Goal: Information Seeking & Learning: Learn about a topic

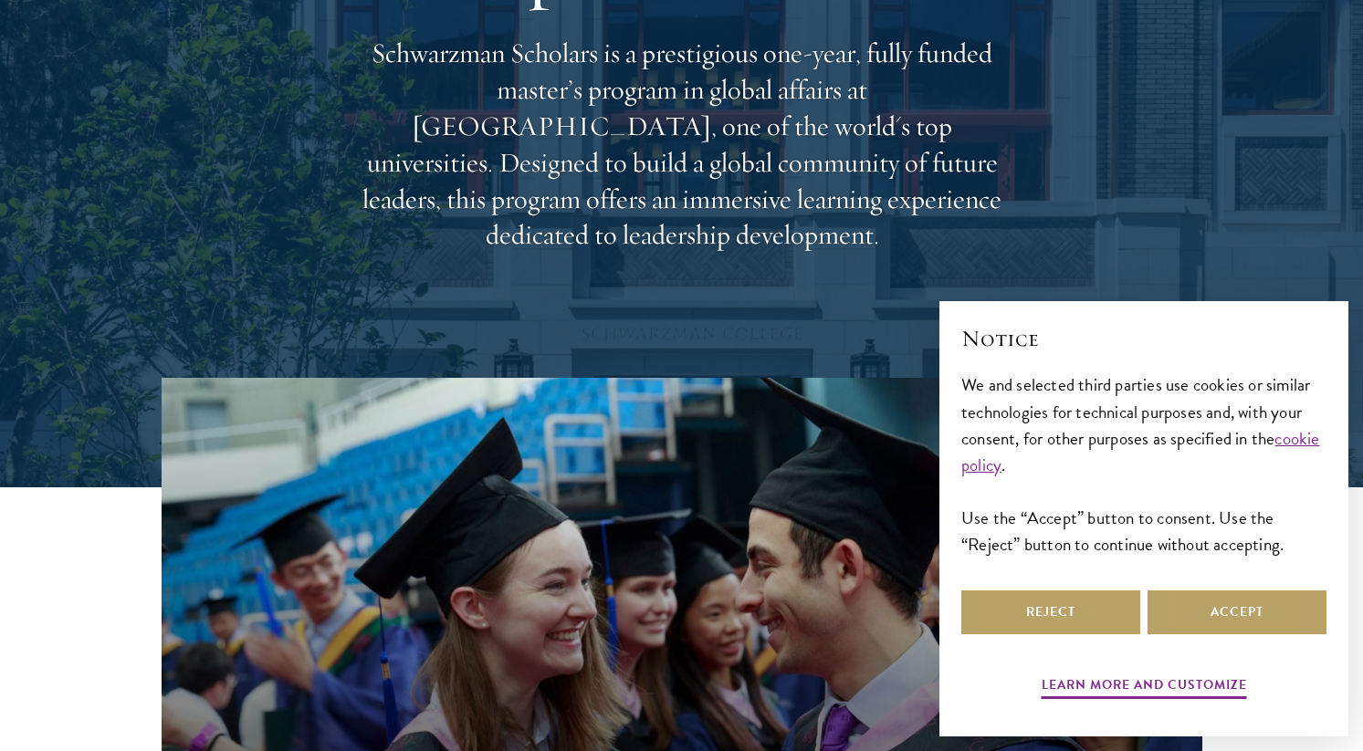
scroll to position [267, 0]
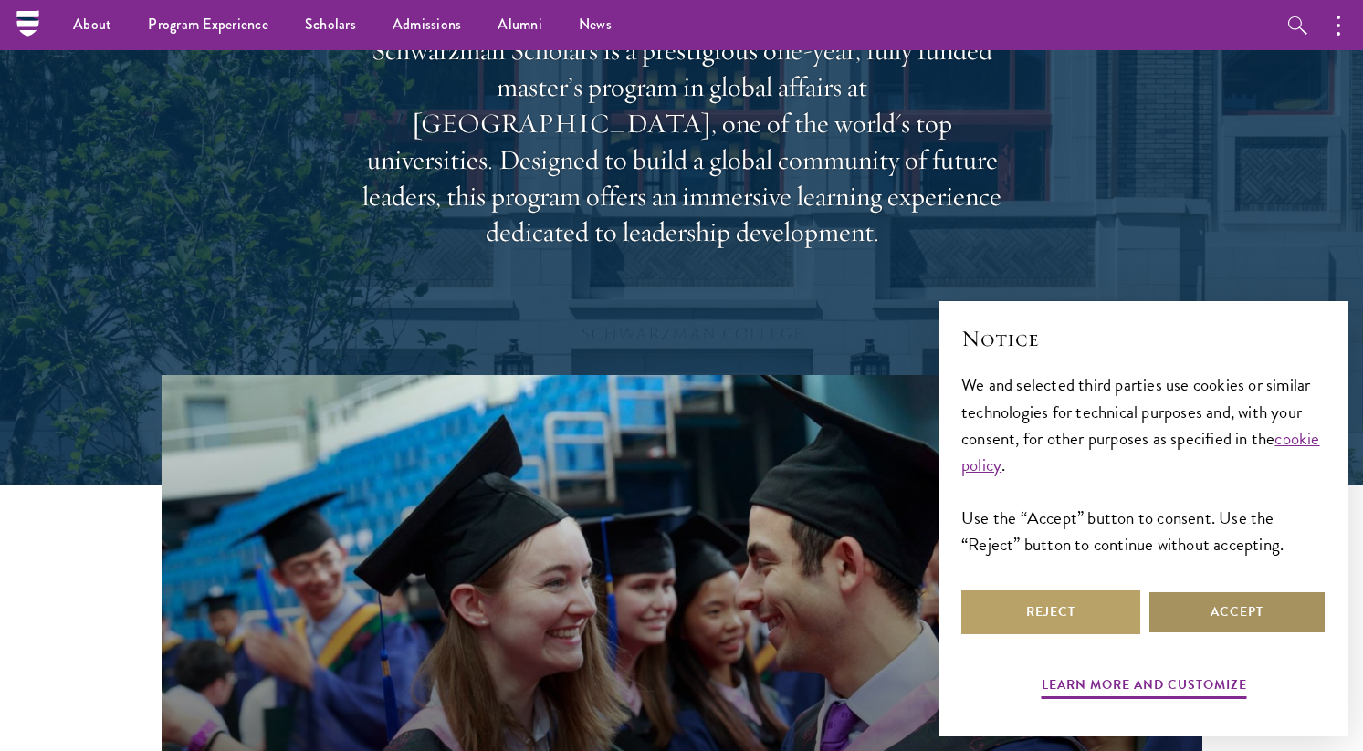
click at [1174, 606] on button "Accept" at bounding box center [1237, 613] width 179 height 44
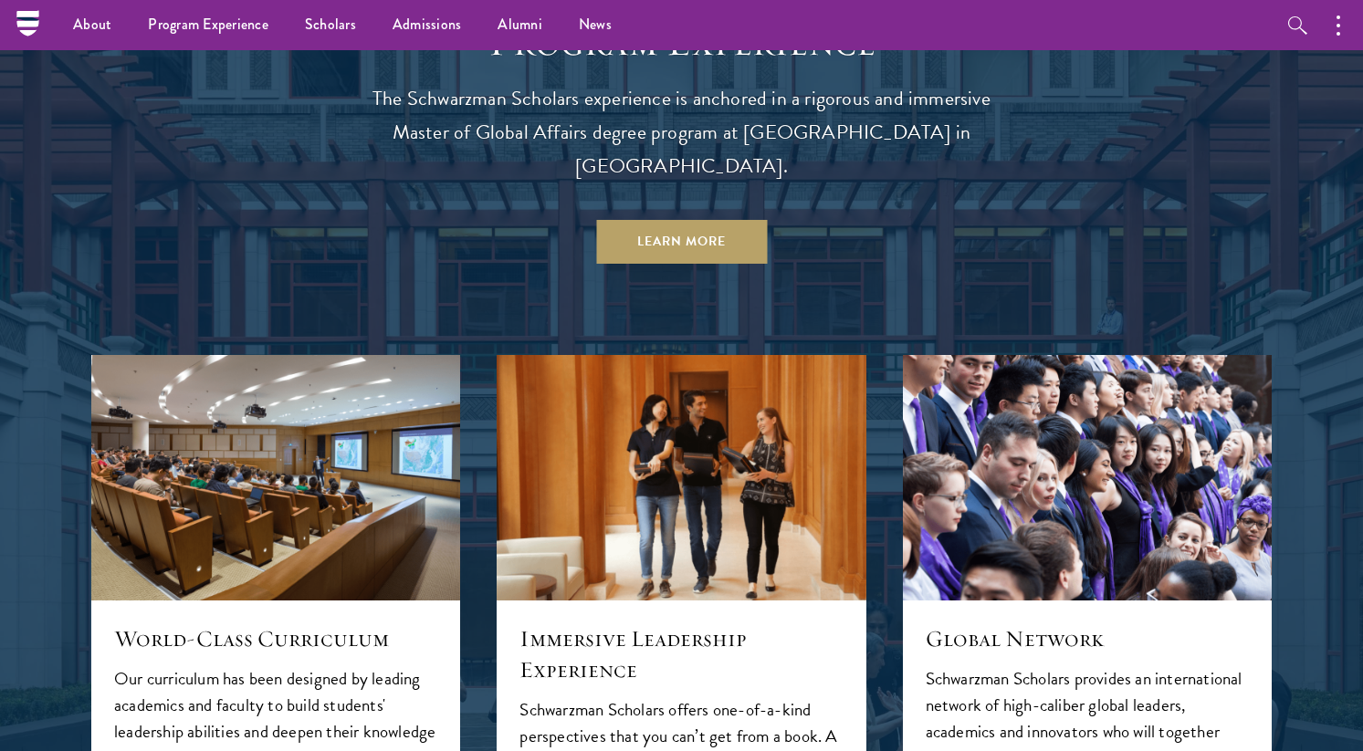
scroll to position [487, 0]
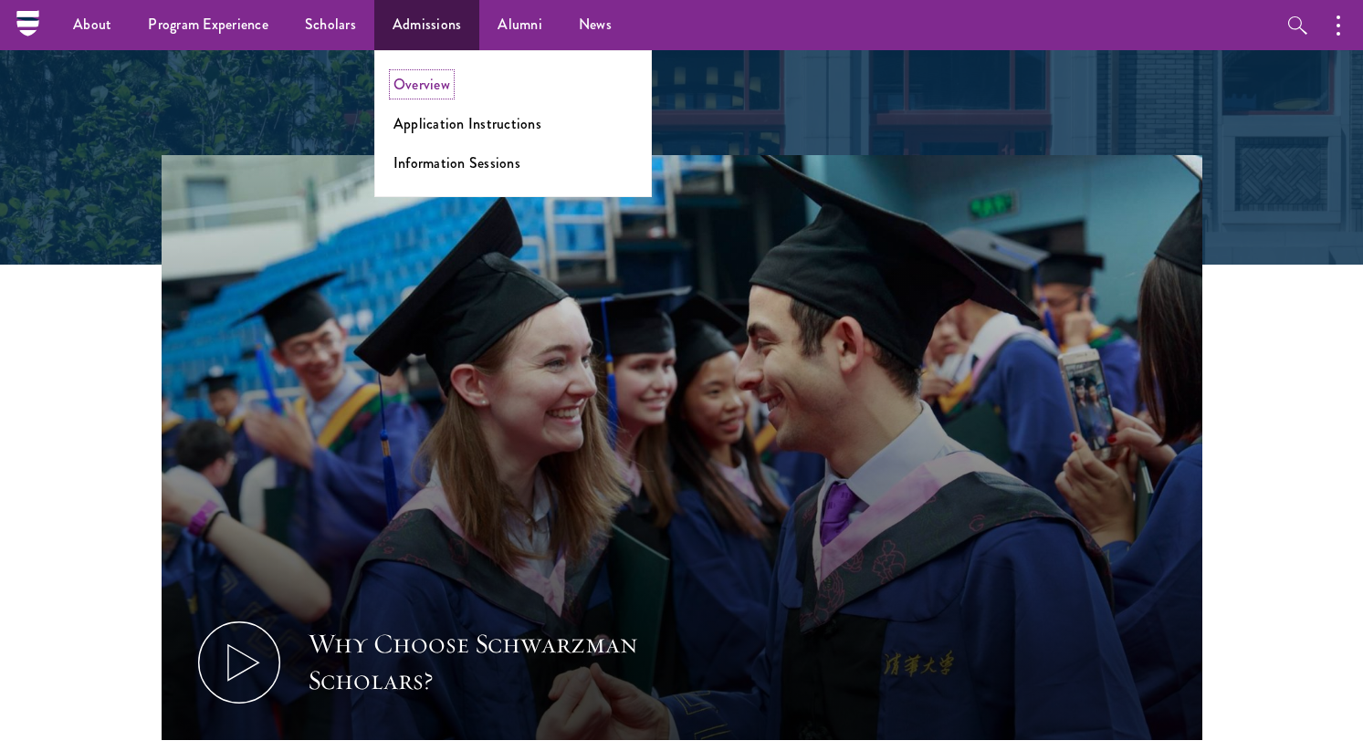
click at [444, 76] on link "Overview" at bounding box center [422, 84] width 57 height 21
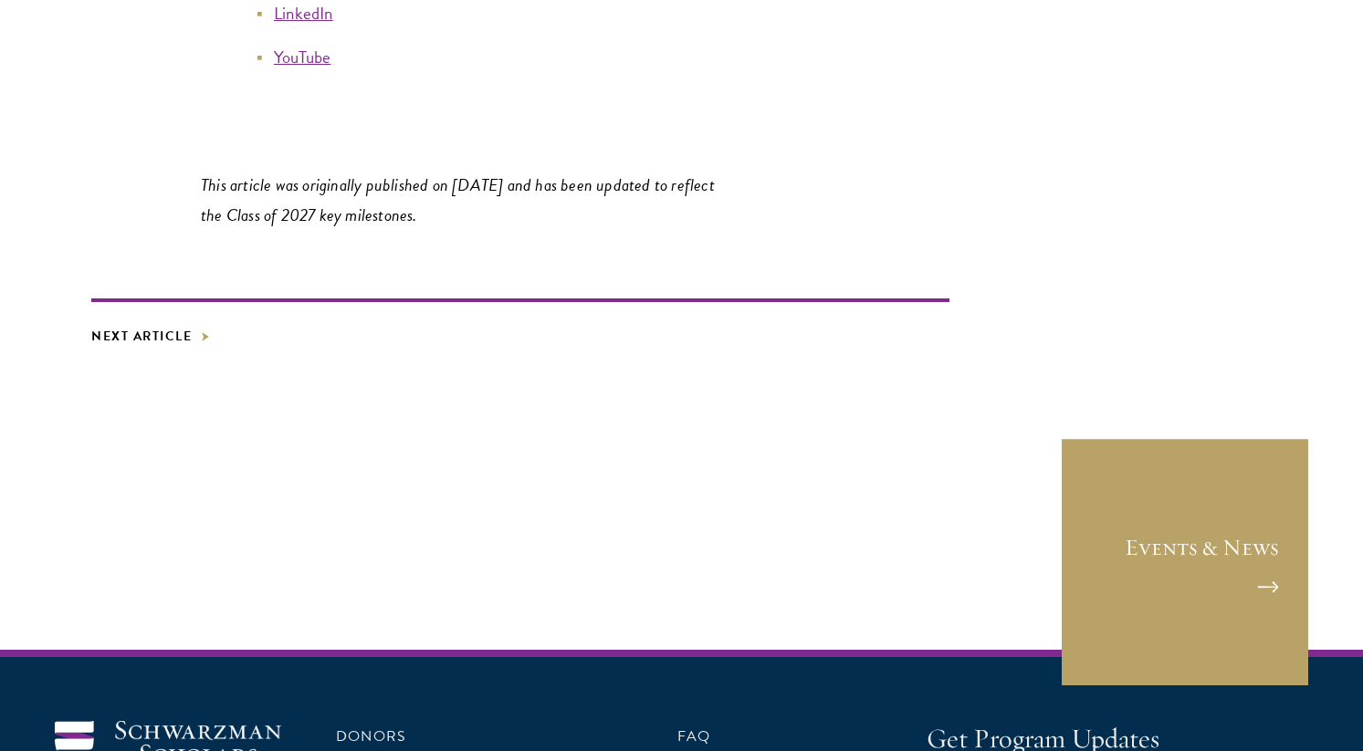
scroll to position [10493, 0]
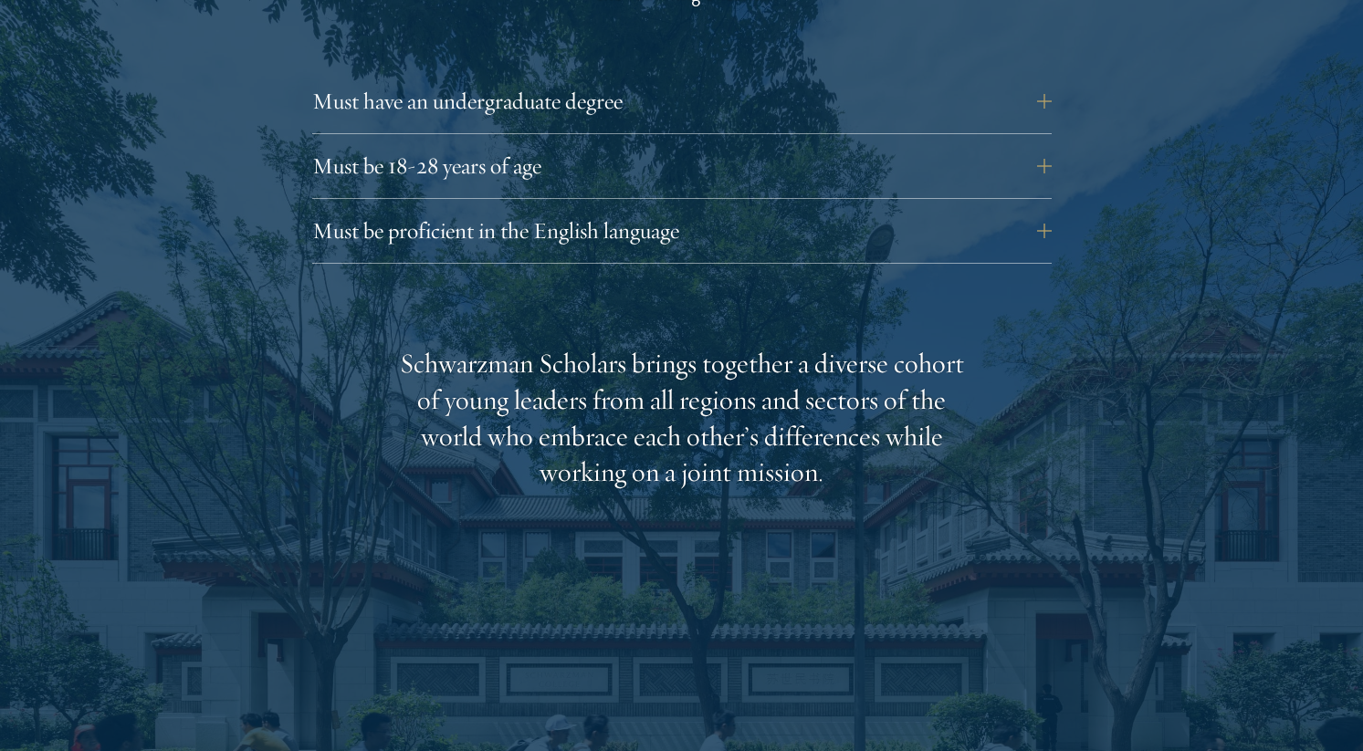
scroll to position [2628, 0]
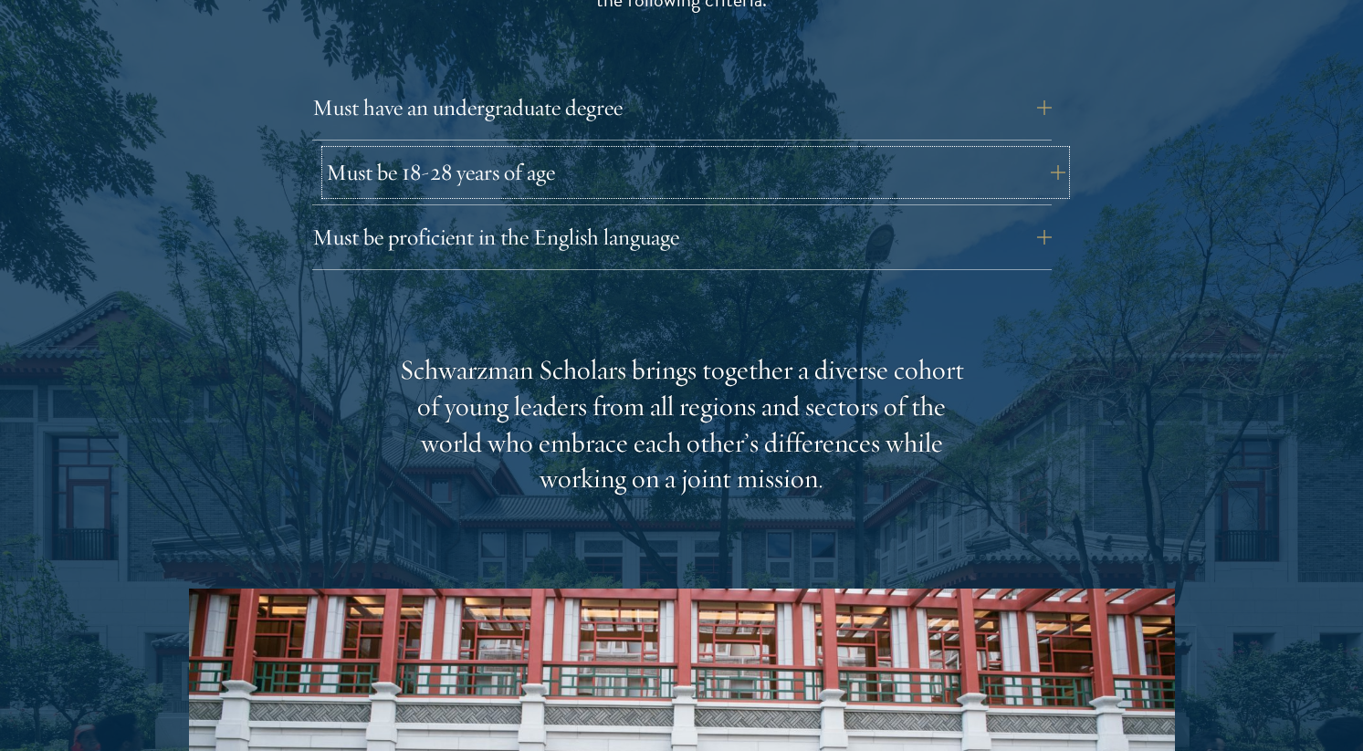
click at [576, 151] on button "Must be 18-28 years of age" at bounding box center [696, 173] width 740 height 44
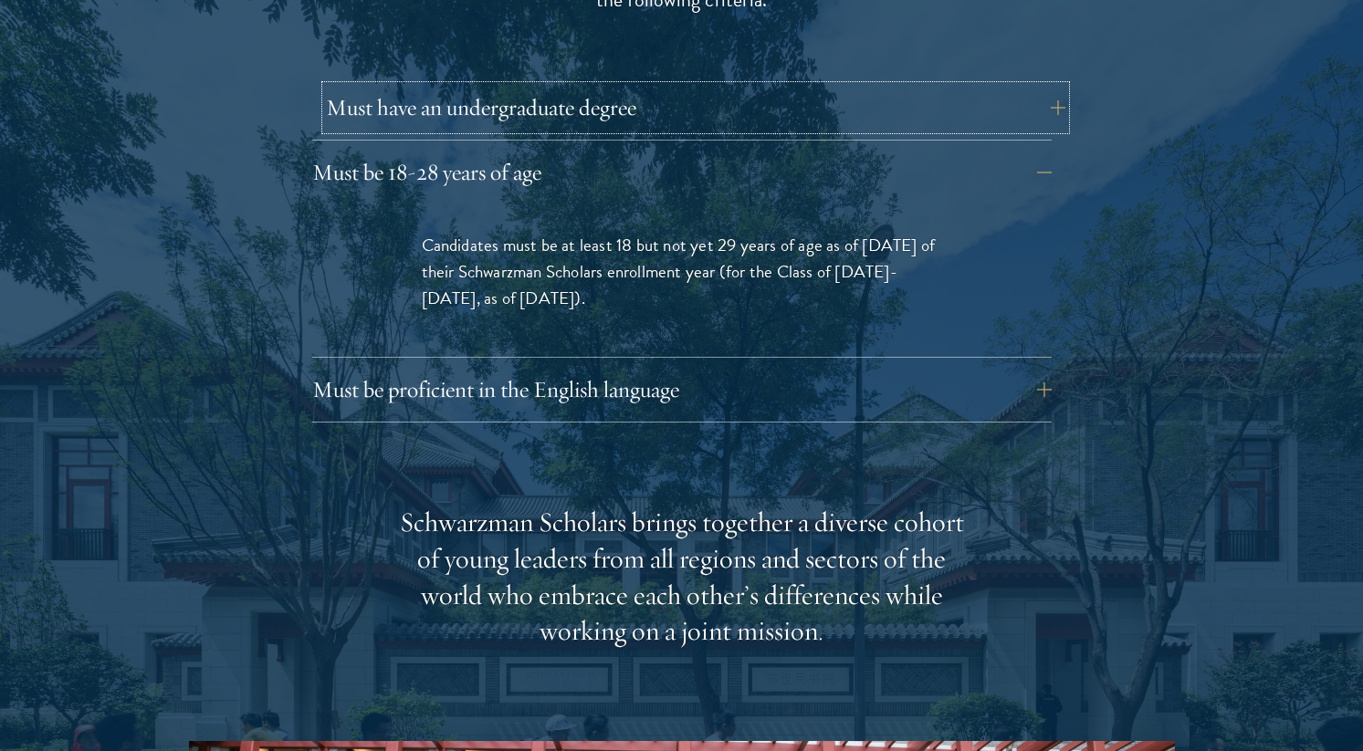
click at [577, 86] on button "Must have an undergraduate degree" at bounding box center [696, 108] width 740 height 44
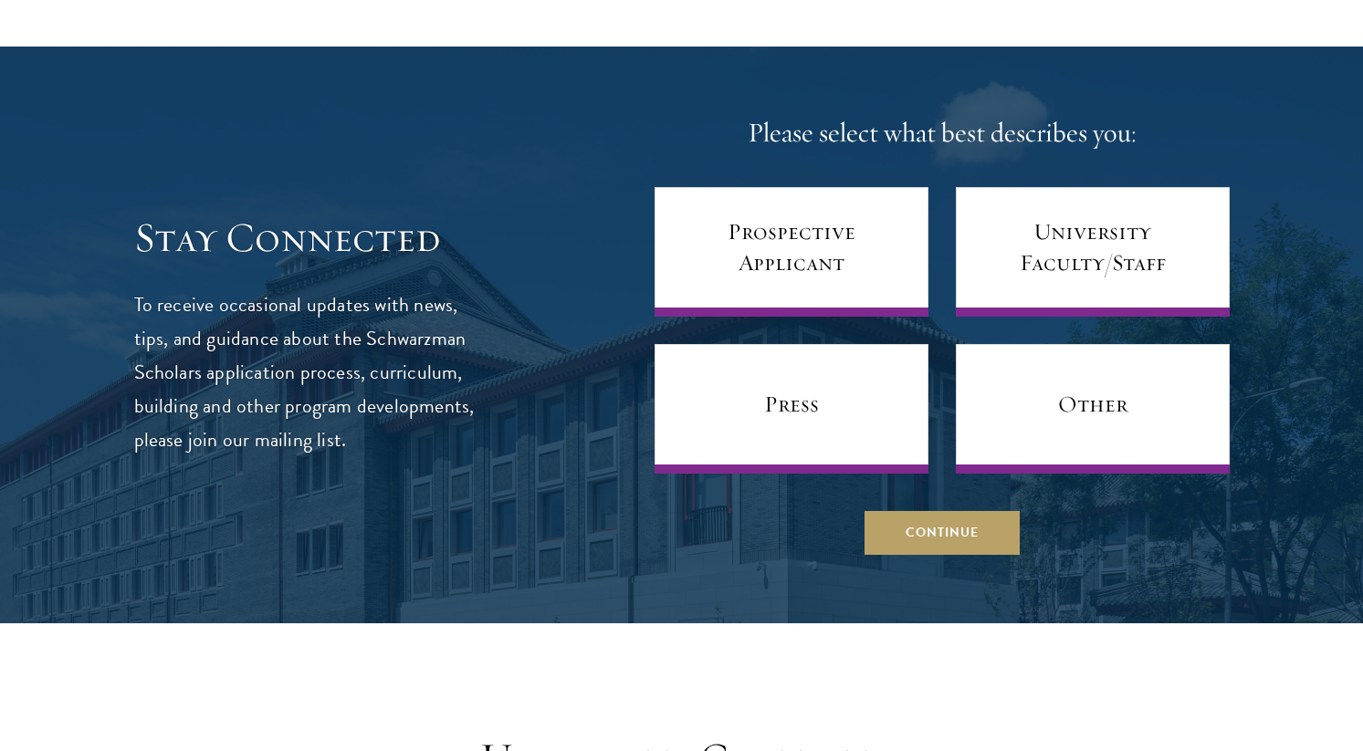
scroll to position [7439, 0]
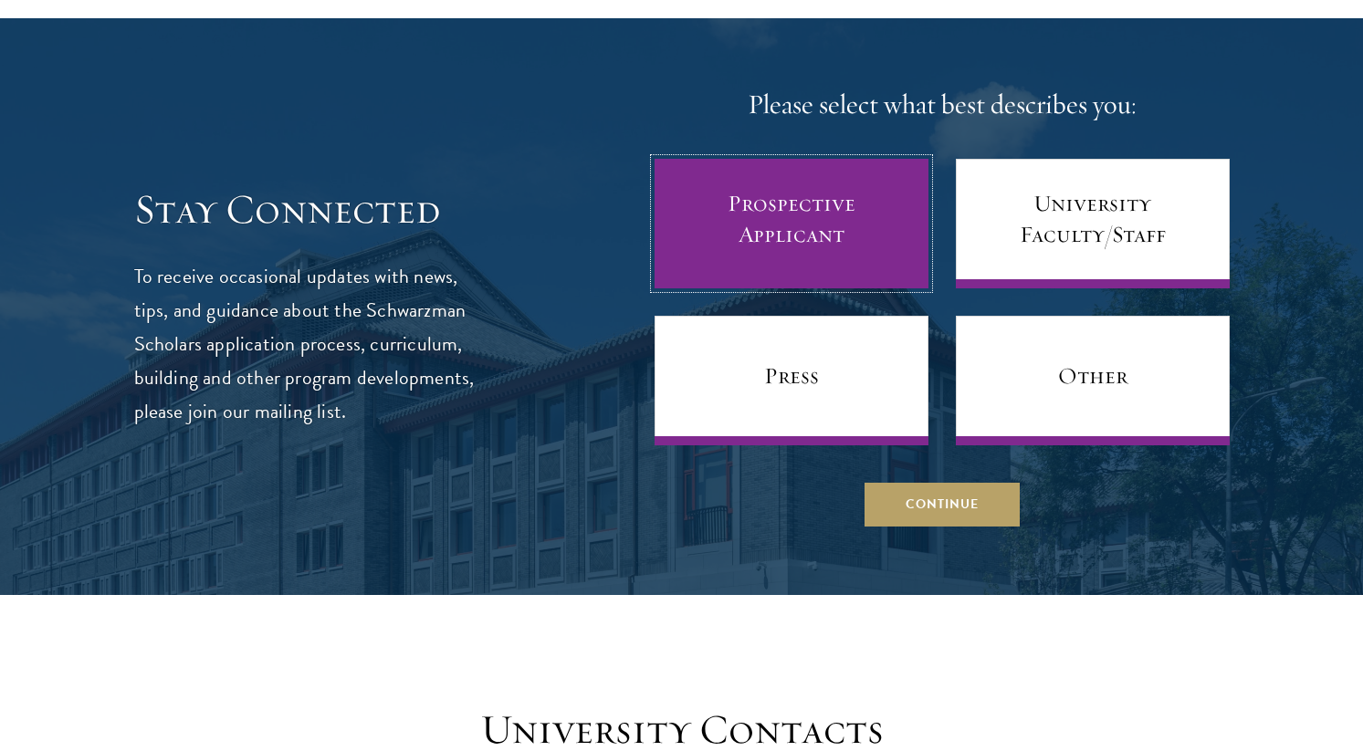
click at [737, 203] on link "Prospective Applicant" at bounding box center [792, 224] width 274 height 130
click at [767, 208] on link "Prospective Applicant" at bounding box center [792, 224] width 274 height 130
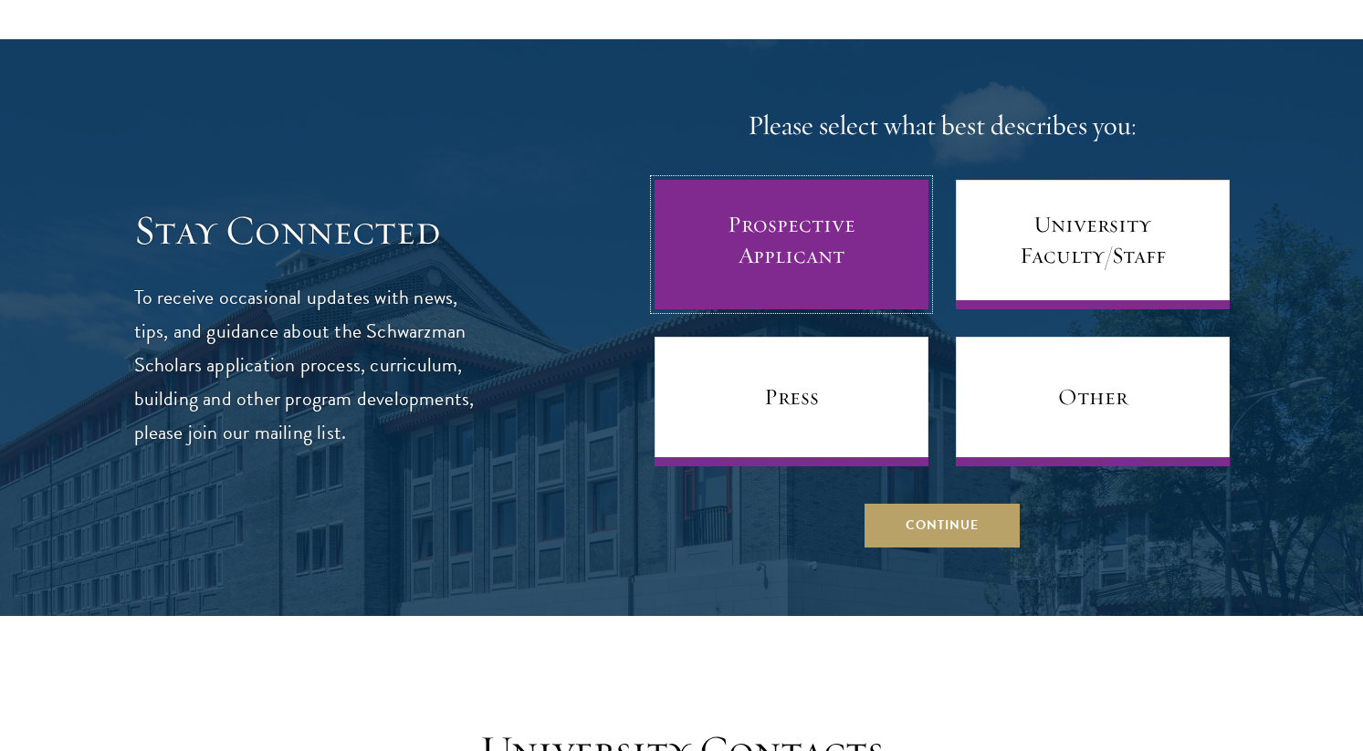
scroll to position [7438, 0]
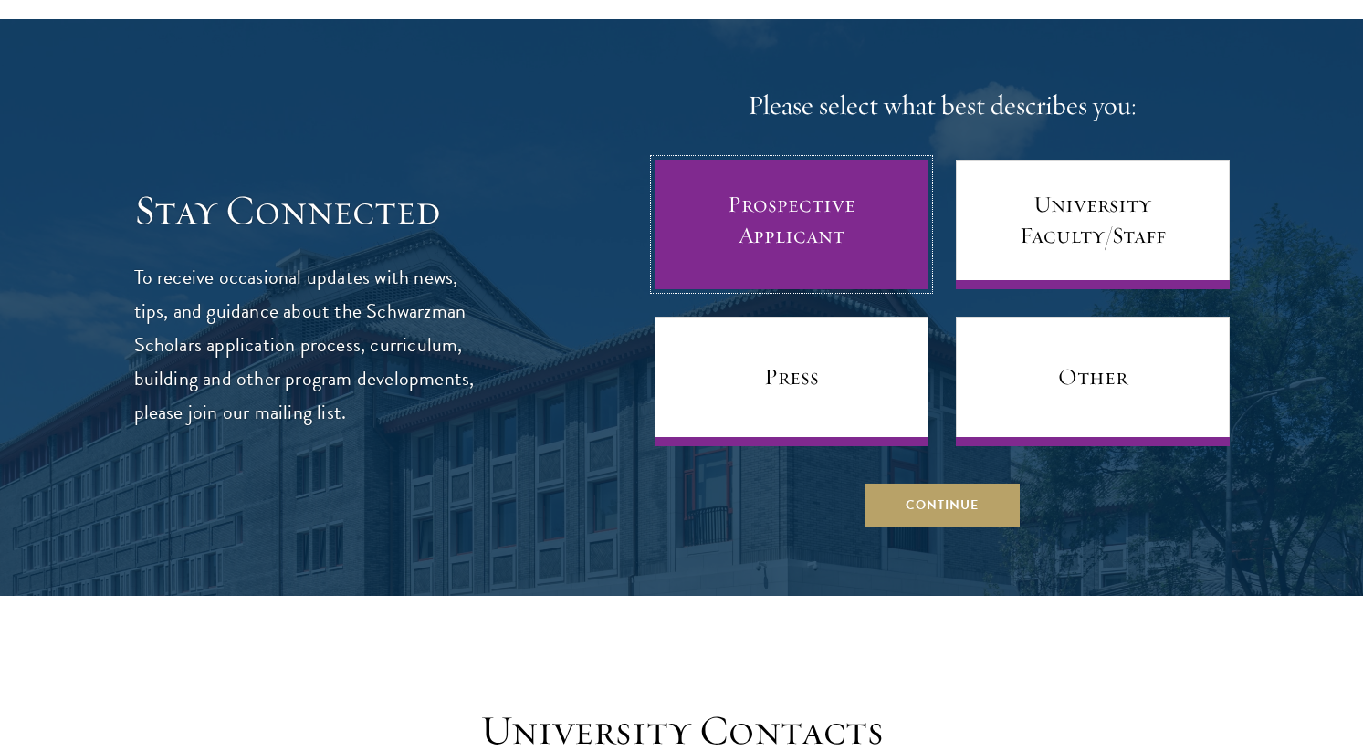
click at [786, 195] on link "Prospective Applicant" at bounding box center [792, 225] width 274 height 130
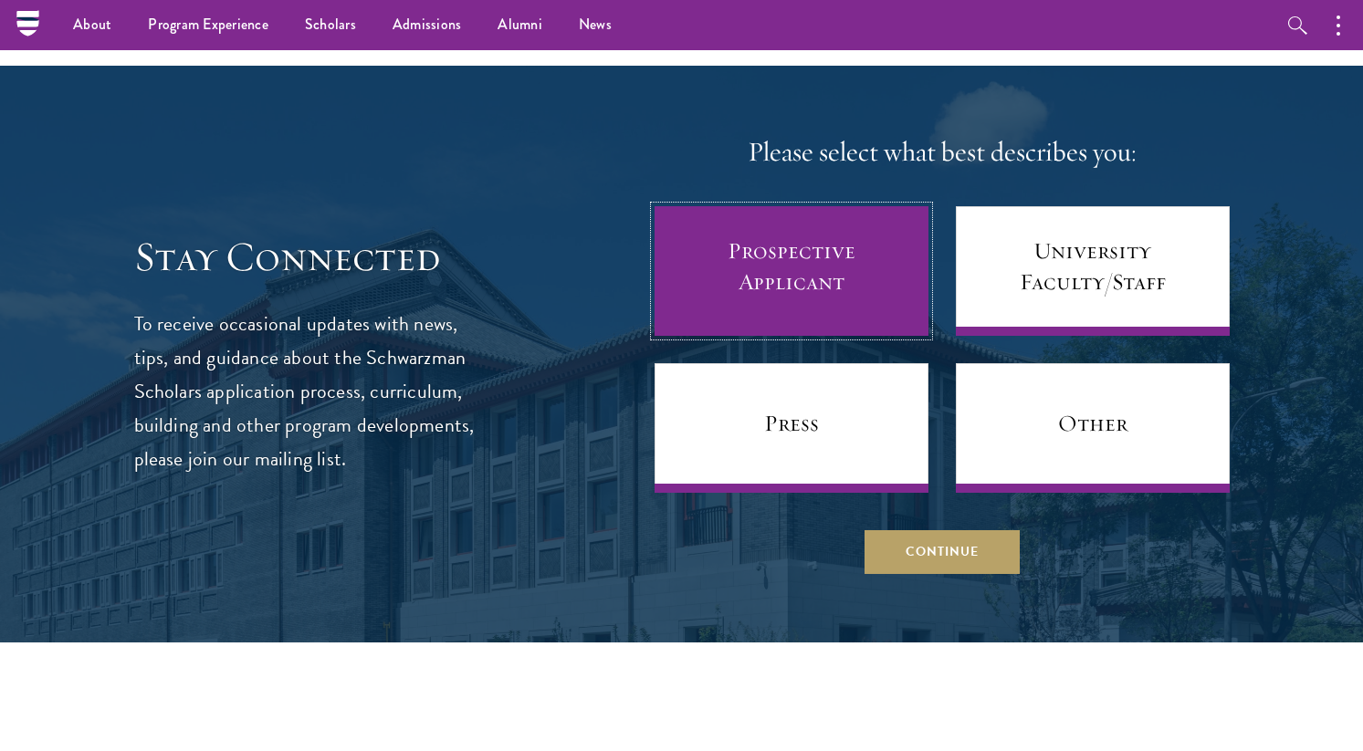
scroll to position [7376, 0]
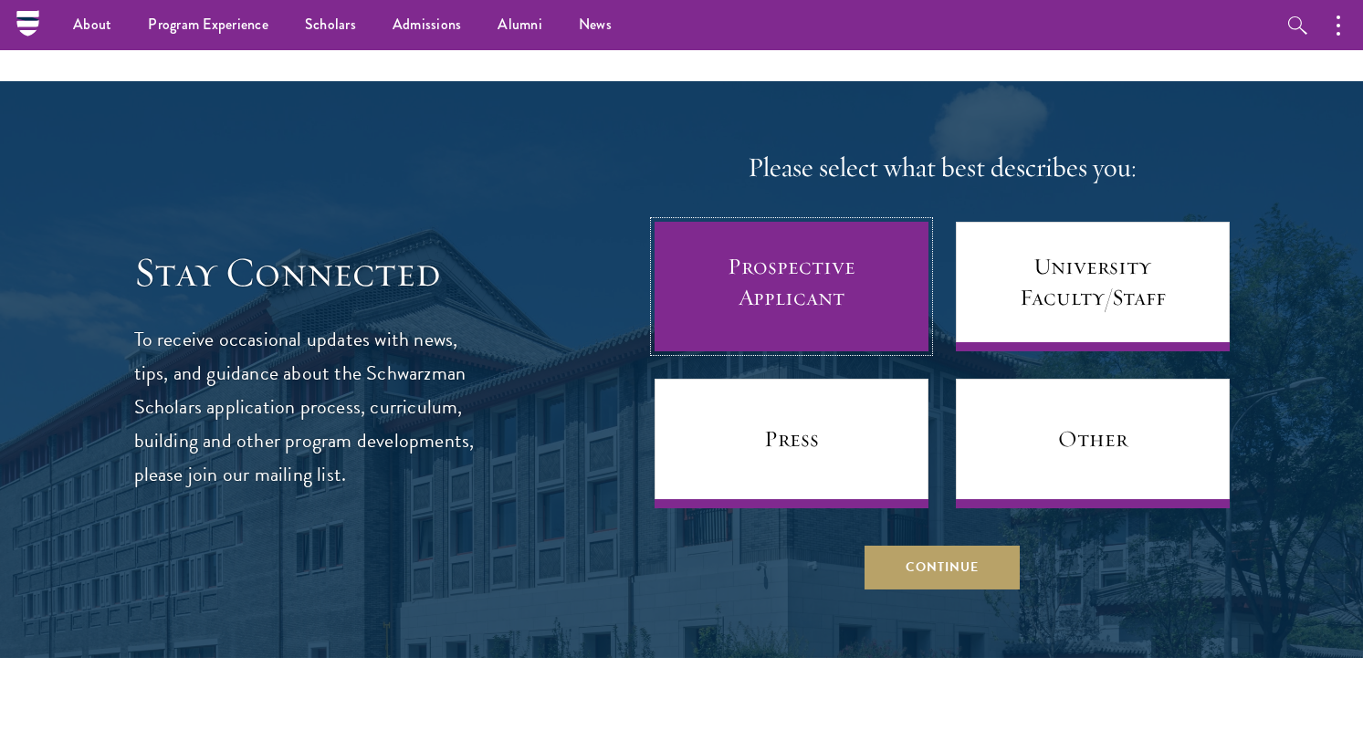
click at [793, 239] on link "Prospective Applicant" at bounding box center [792, 287] width 274 height 130
